Goal: Information Seeking & Learning: Check status

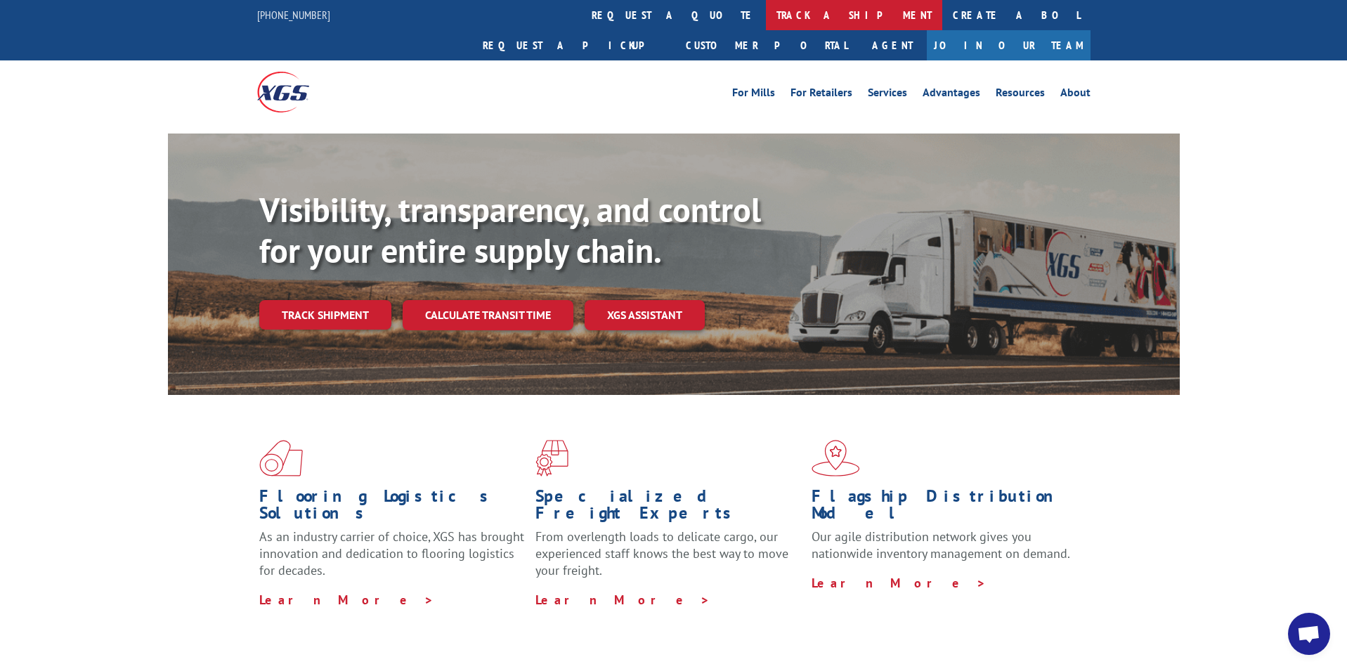
click at [766, 12] on link "track a shipment" at bounding box center [854, 15] width 176 height 30
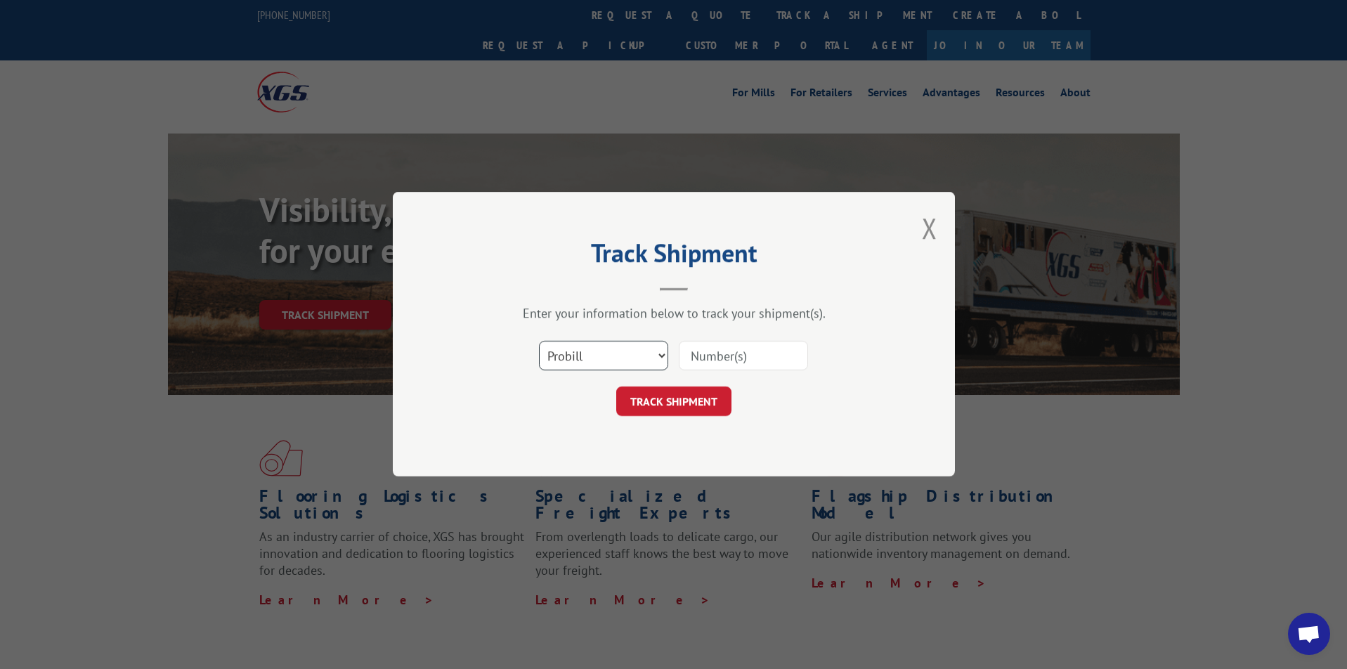
select select "bol"
click at [708, 352] on input at bounding box center [743, 356] width 129 height 30
type input "2879889"
click at [656, 405] on button "TRACK SHIPMENT" at bounding box center [673, 402] width 115 height 30
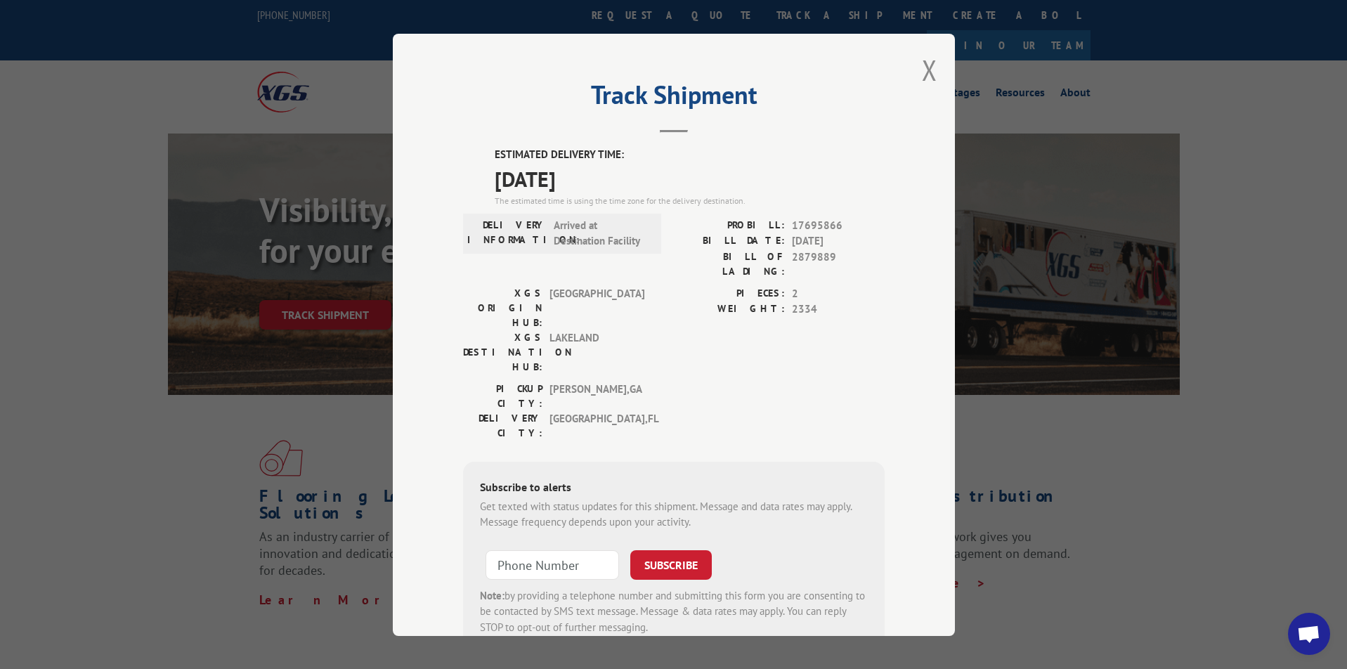
click at [950, 108] on div "Track Shipment ESTIMATED DELIVERY TIME: [DATE] The estimated time is using the …" at bounding box center [674, 335] width 562 height 602
click at [931, 63] on button "Close modal" at bounding box center [929, 69] width 15 height 37
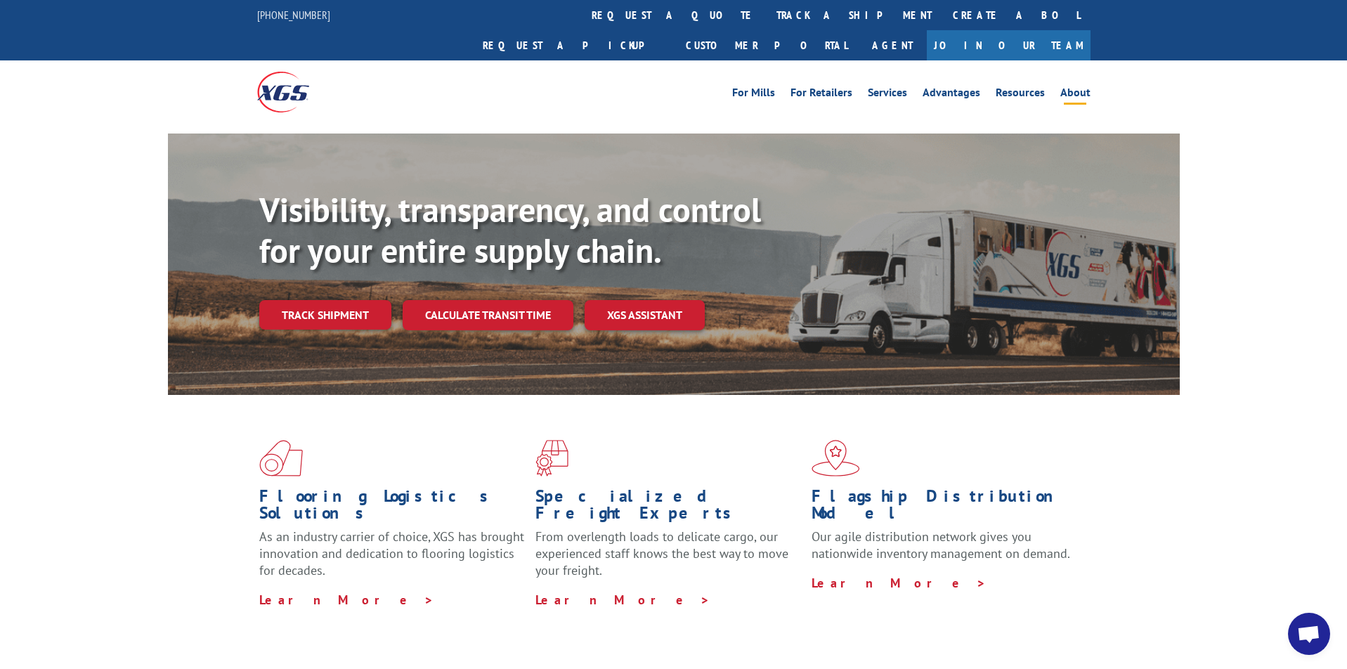
click at [1074, 87] on link "About" at bounding box center [1075, 94] width 30 height 15
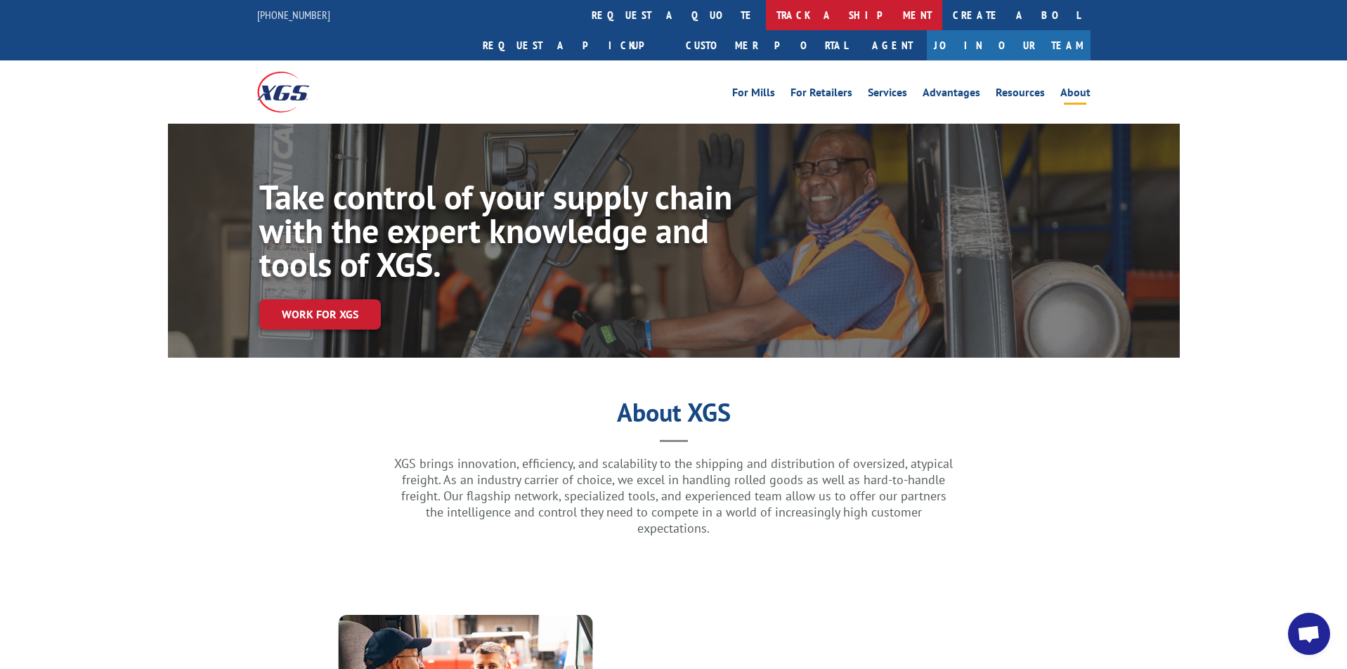
click at [766, 12] on link "track a shipment" at bounding box center [854, 15] width 176 height 30
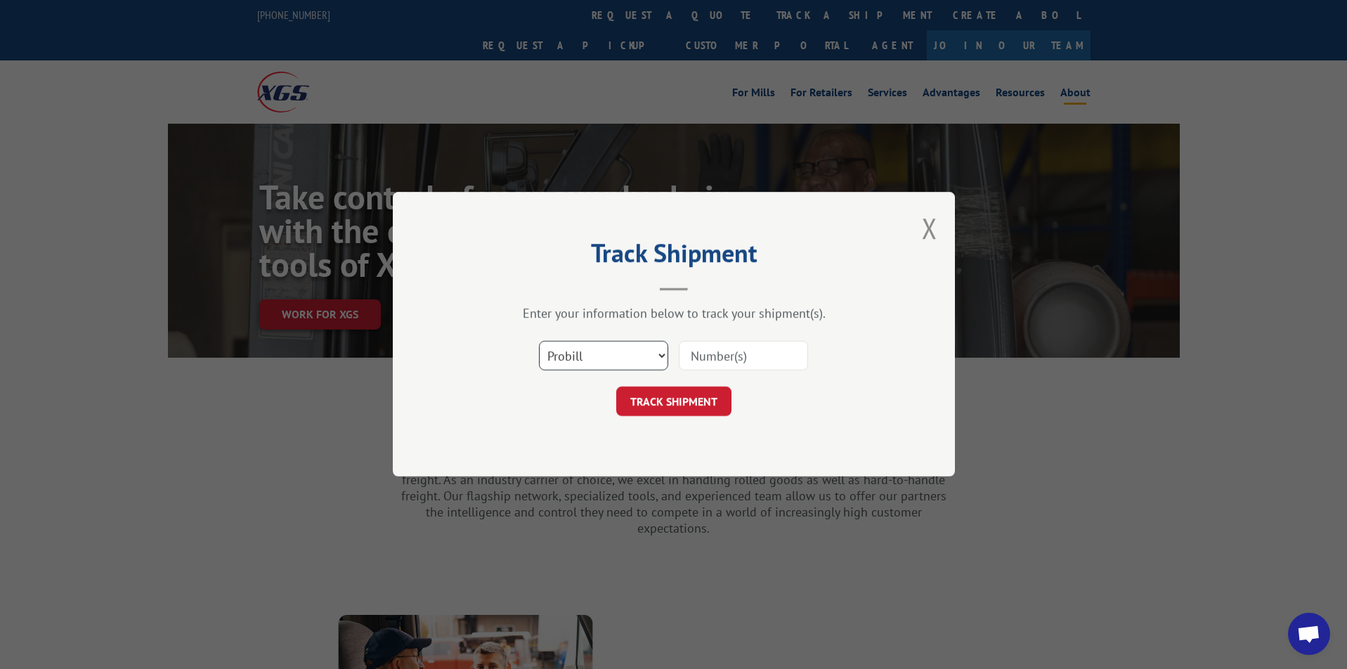
click at [665, 356] on select "Select category... Probill BOL PO" at bounding box center [603, 356] width 129 height 30
select select "bol"
click at [721, 356] on input at bounding box center [743, 356] width 129 height 30
type input "2879889"
click at [673, 401] on button "TRACK SHIPMENT" at bounding box center [673, 402] width 115 height 30
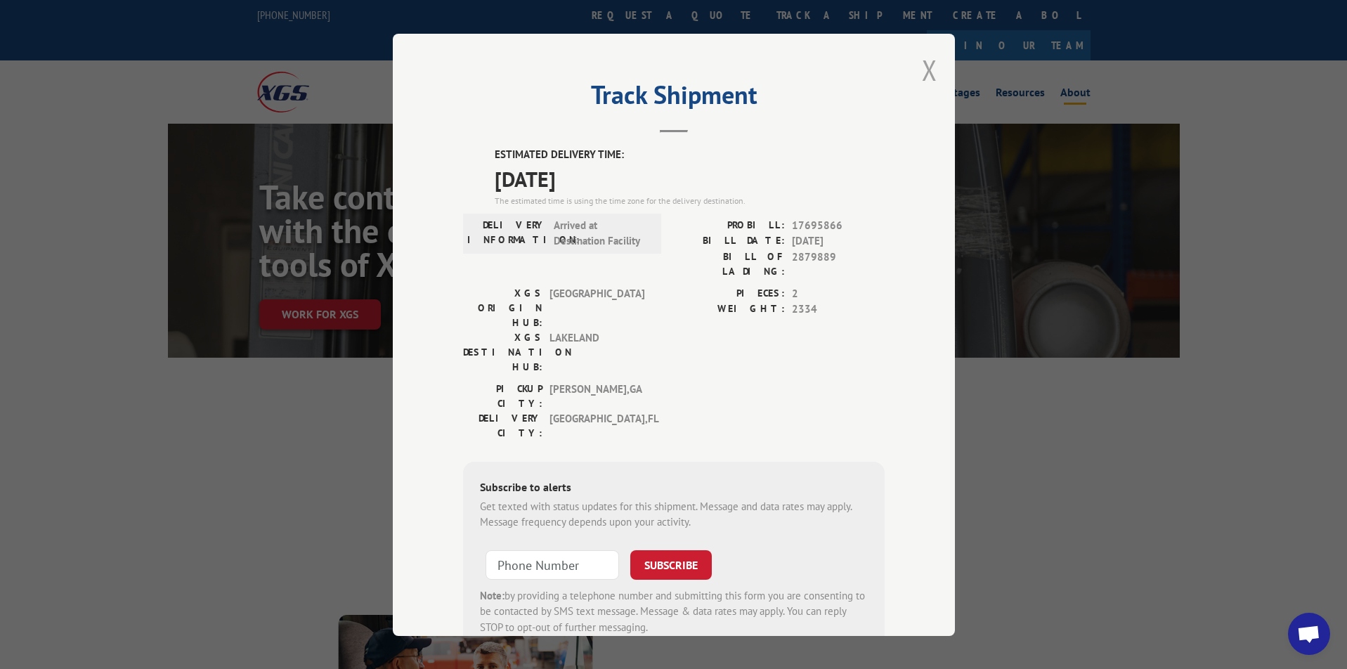
click at [931, 66] on button "Close modal" at bounding box center [929, 69] width 15 height 37
